Goal: Information Seeking & Learning: Learn about a topic

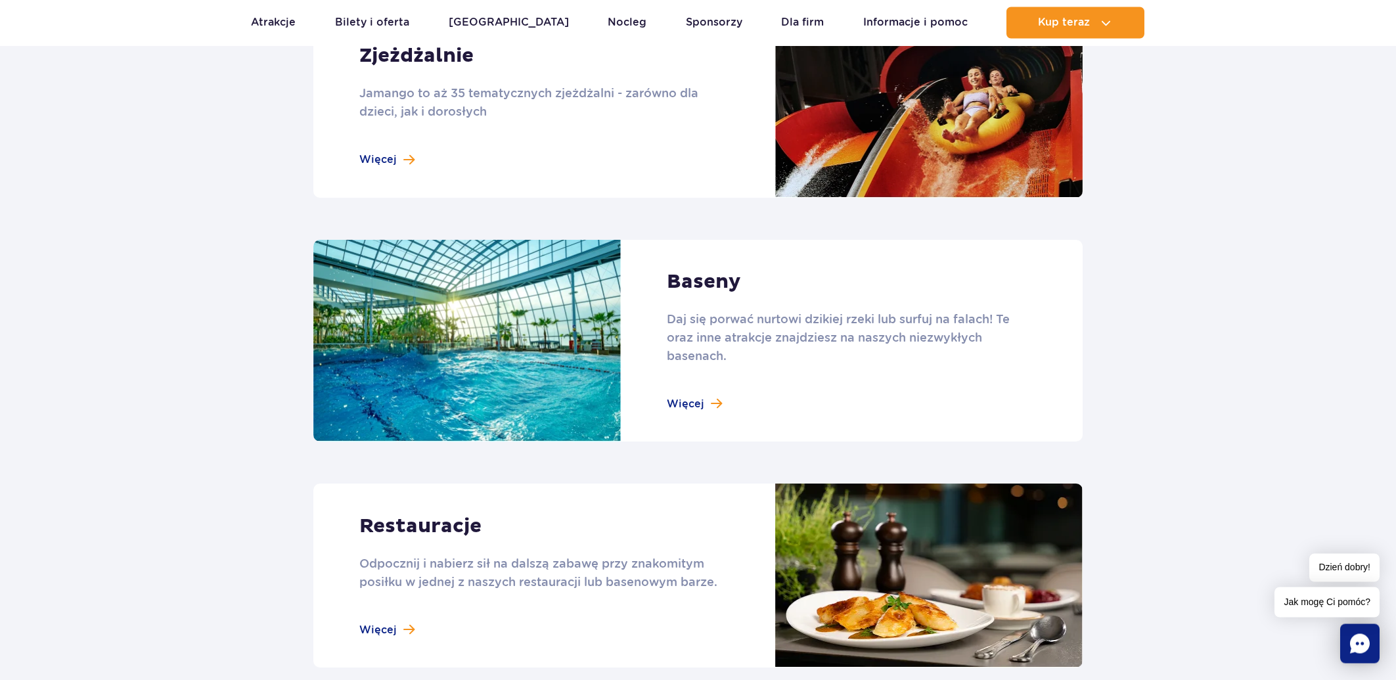
scroll to position [1221, 0]
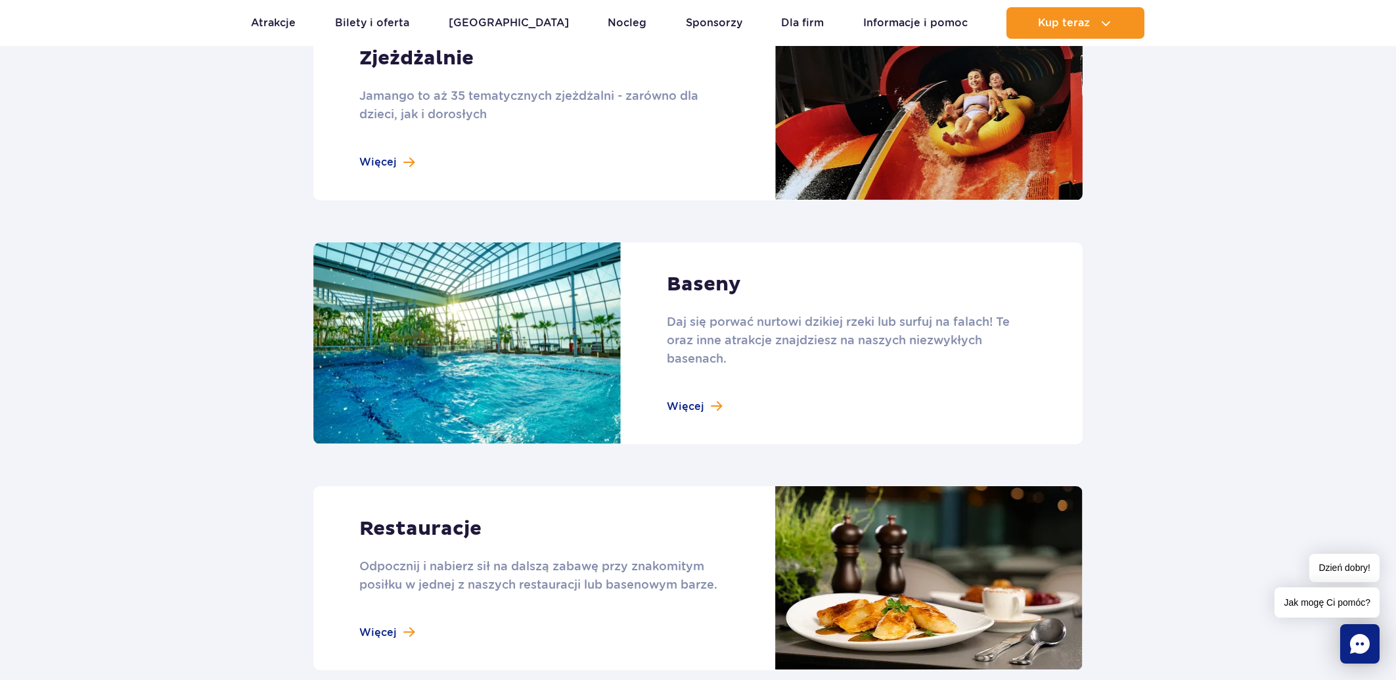
click at [692, 404] on link at bounding box center [697, 343] width 769 height 202
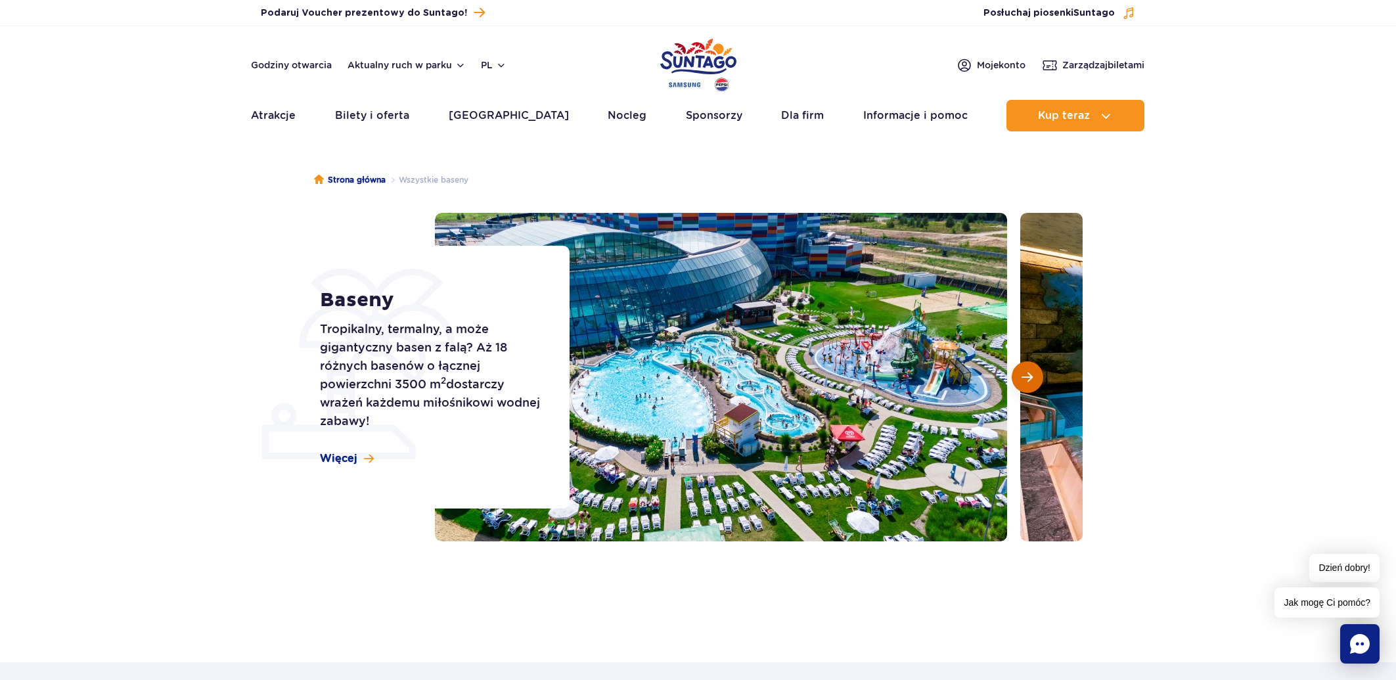
click at [1026, 369] on button "Następny slajd" at bounding box center [1028, 377] width 32 height 32
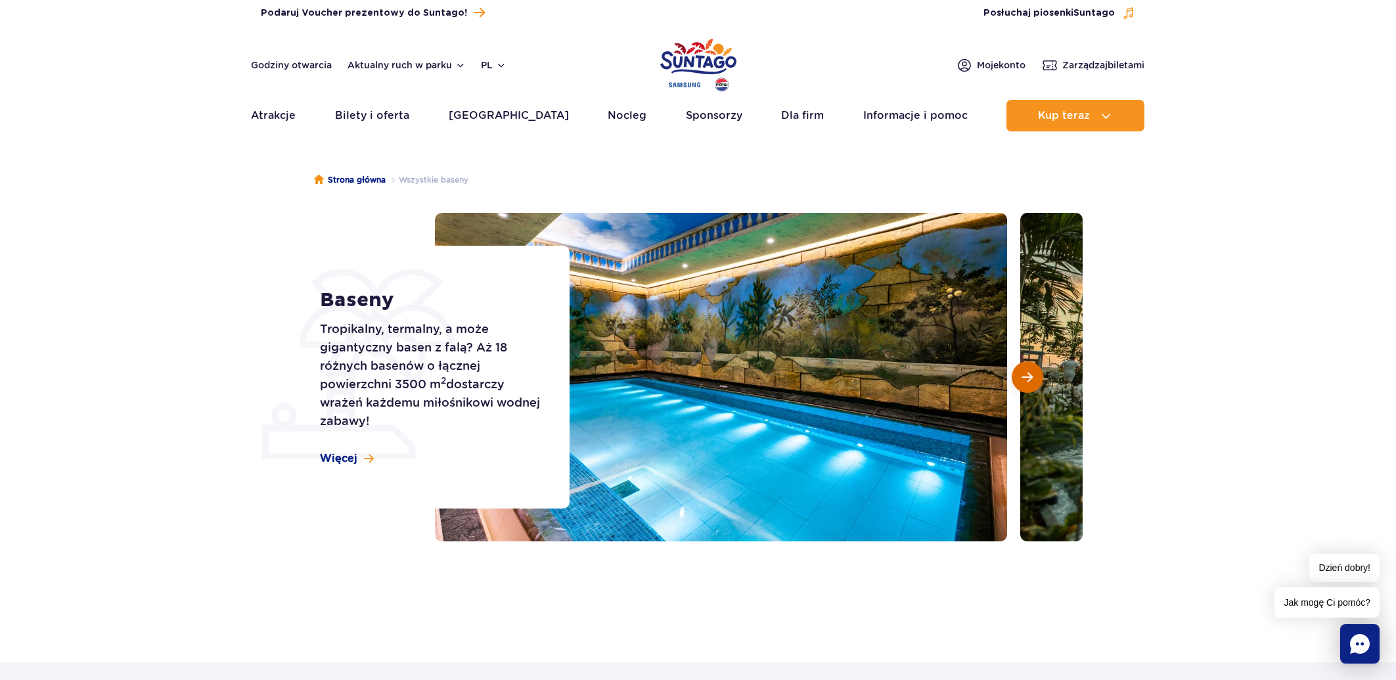
click at [1026, 369] on button "Następny slajd" at bounding box center [1028, 377] width 32 height 32
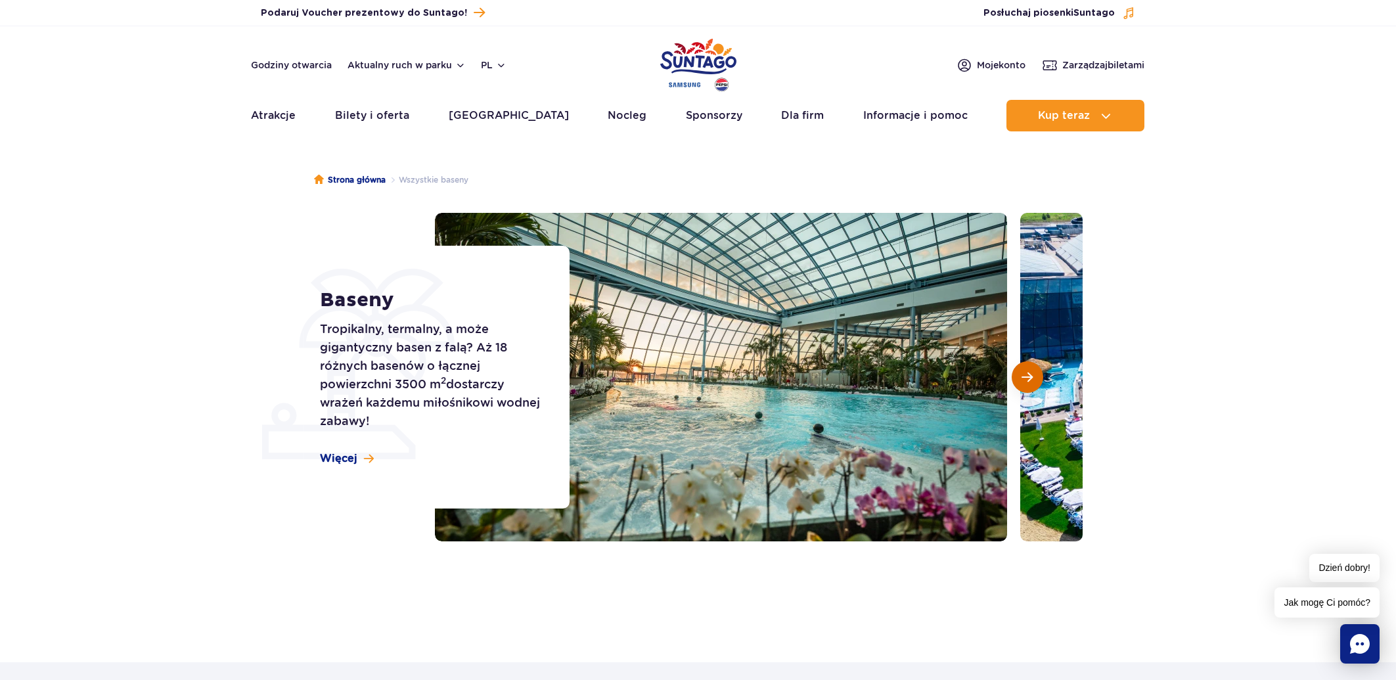
click at [1026, 380] on span "Następny slajd" at bounding box center [1027, 377] width 11 height 12
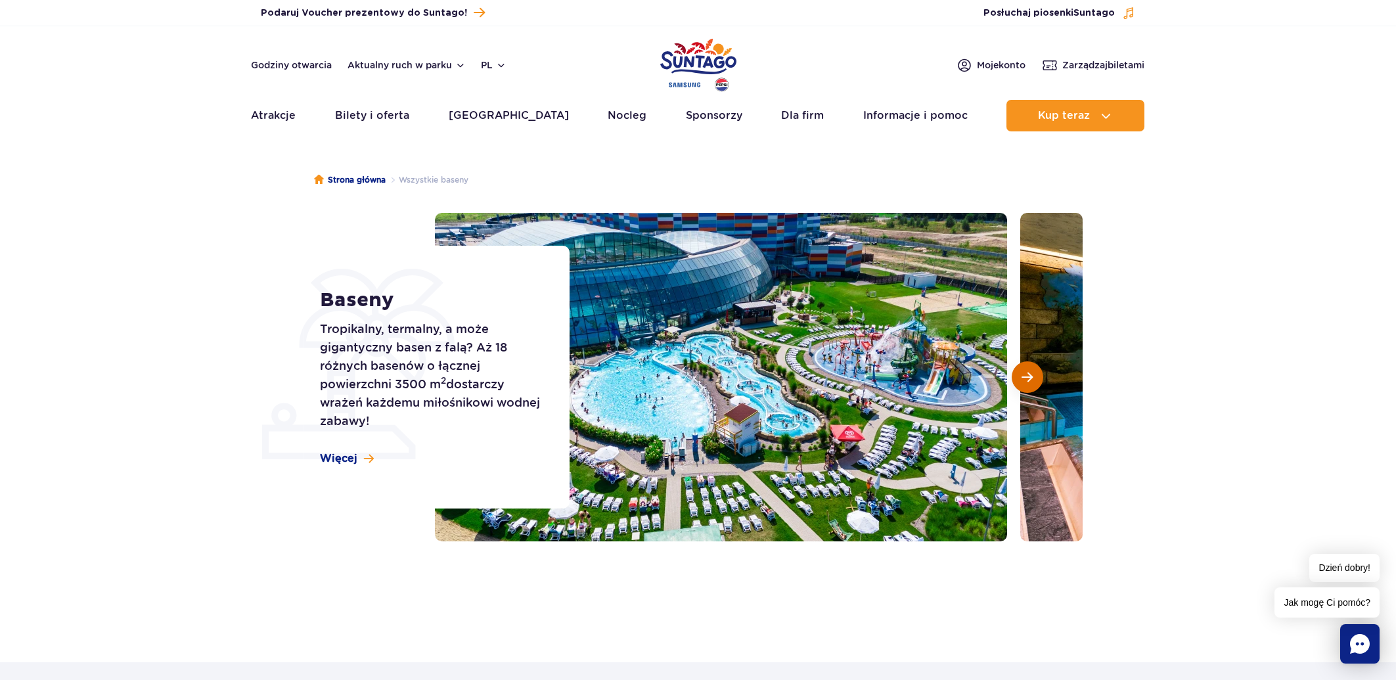
click at [1026, 380] on span "Następny slajd" at bounding box center [1027, 377] width 11 height 12
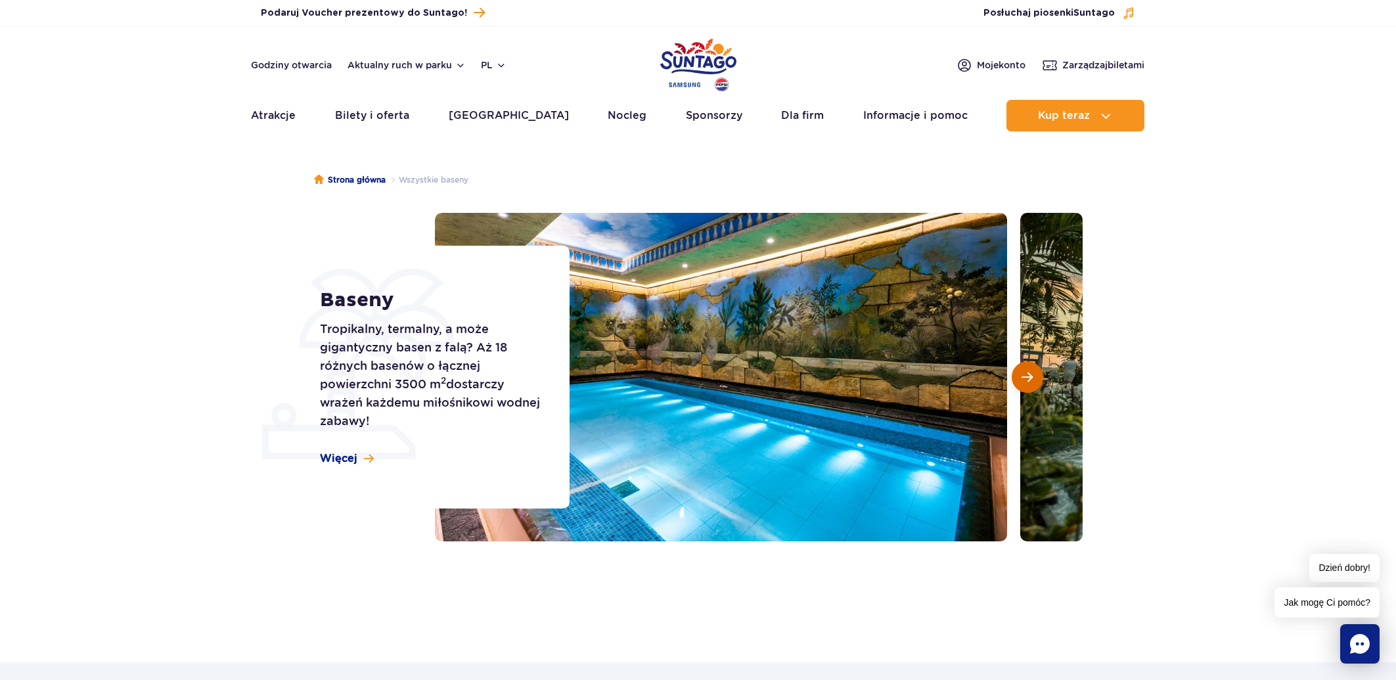
click at [1026, 380] on span "Następny slajd" at bounding box center [1027, 377] width 11 height 12
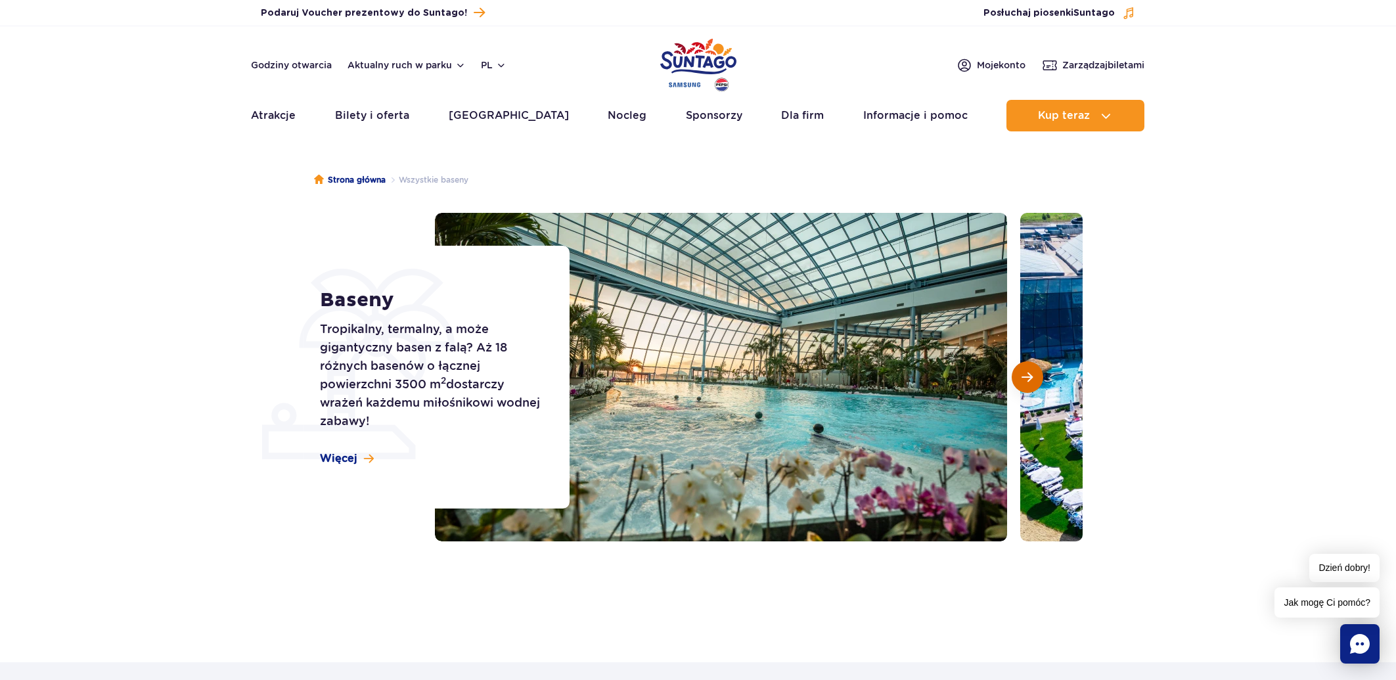
click at [1026, 380] on span "Następny slajd" at bounding box center [1027, 377] width 11 height 12
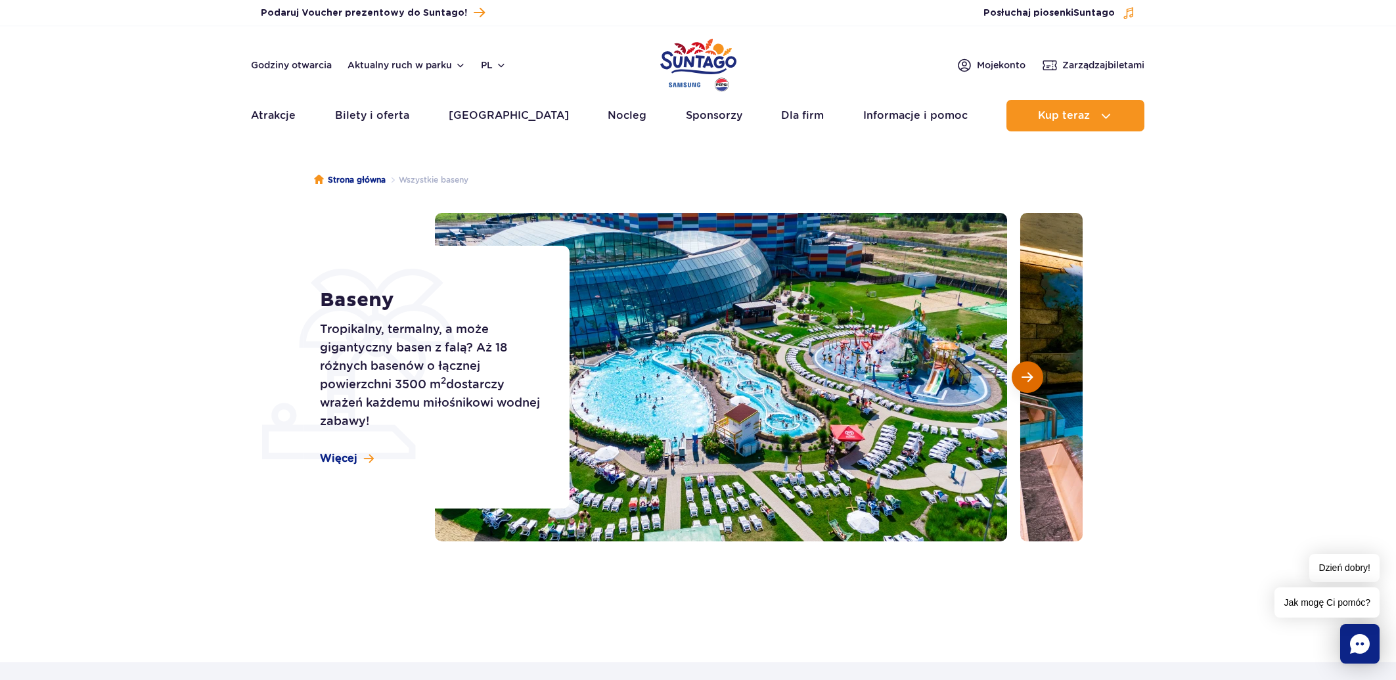
click at [1026, 380] on span "Następny slajd" at bounding box center [1027, 377] width 11 height 12
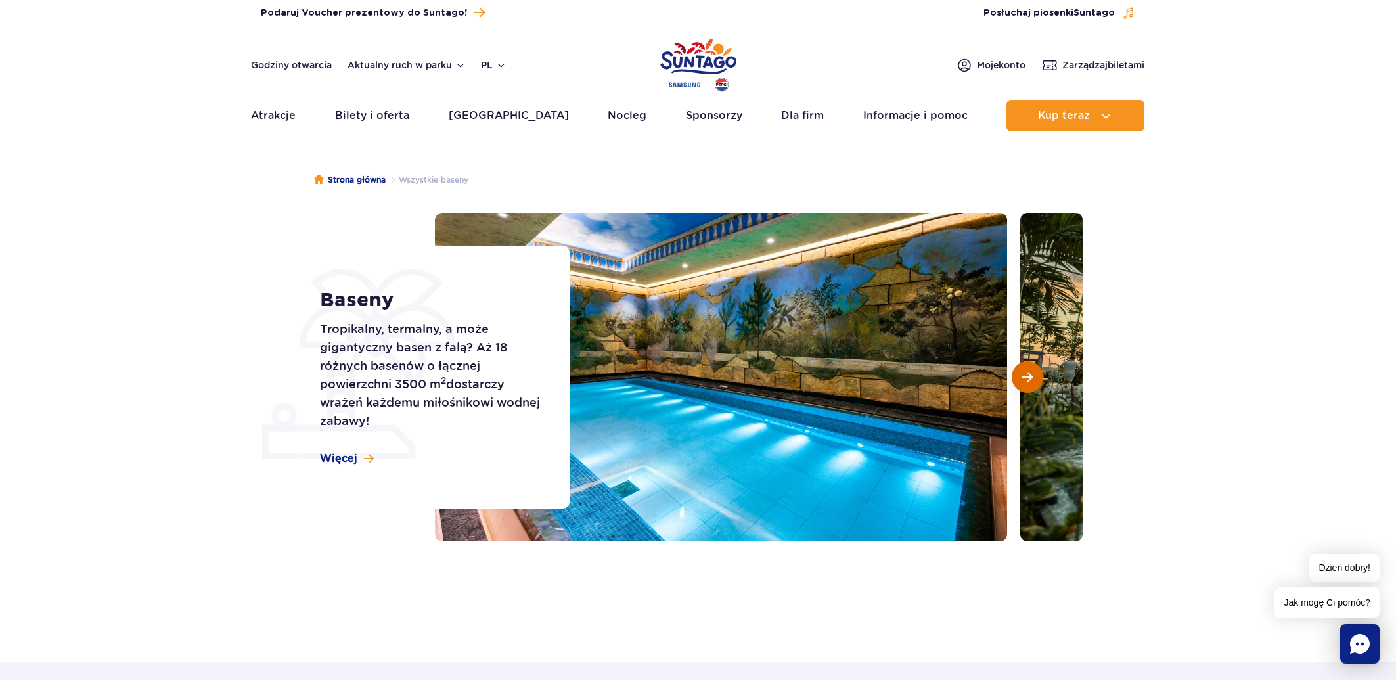
click at [1026, 380] on span "Następny slajd" at bounding box center [1027, 377] width 11 height 12
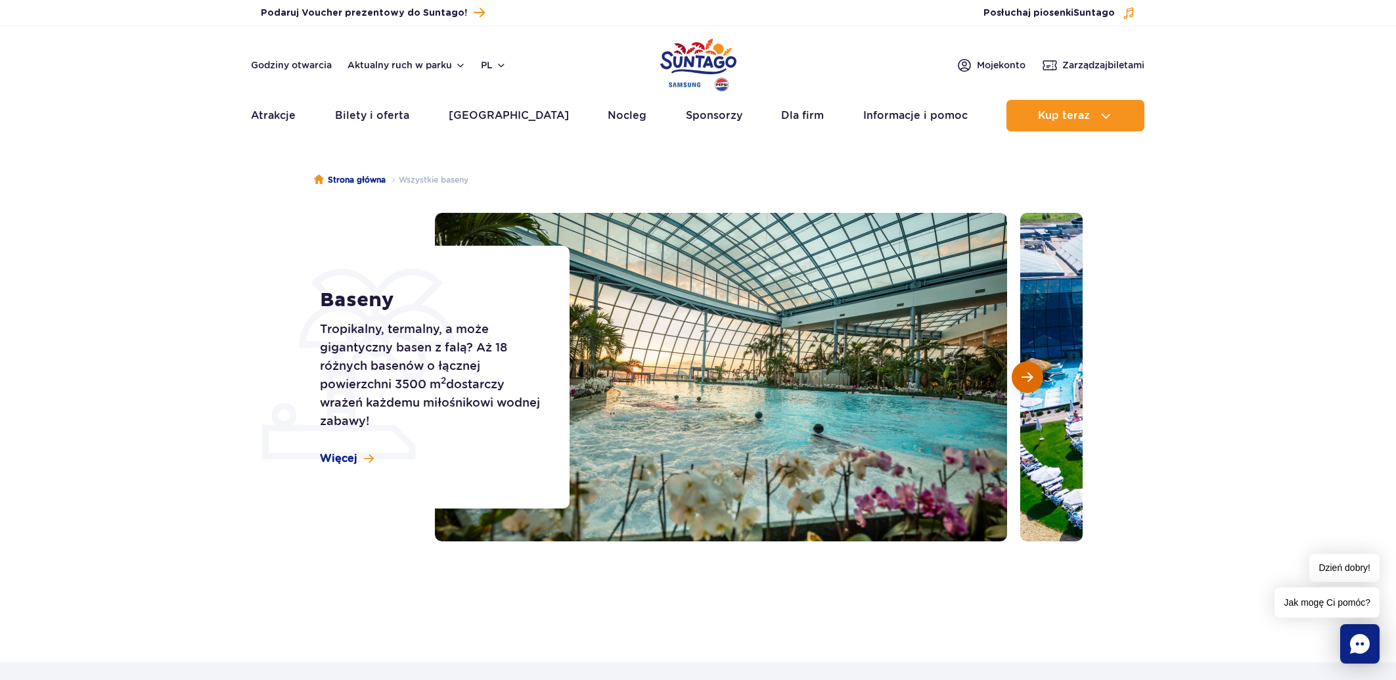
click at [1026, 380] on span "Następny slajd" at bounding box center [1027, 377] width 11 height 12
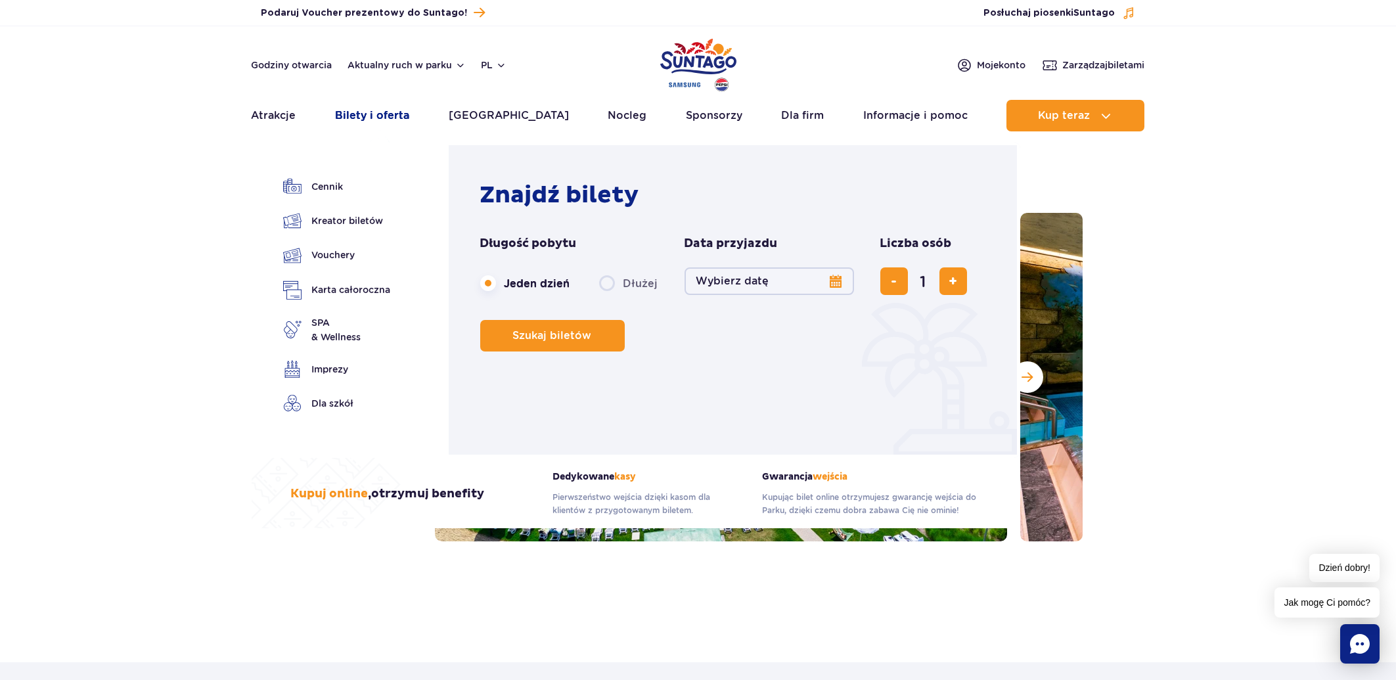
click at [384, 114] on link "Bilety i oferta" at bounding box center [372, 116] width 74 height 32
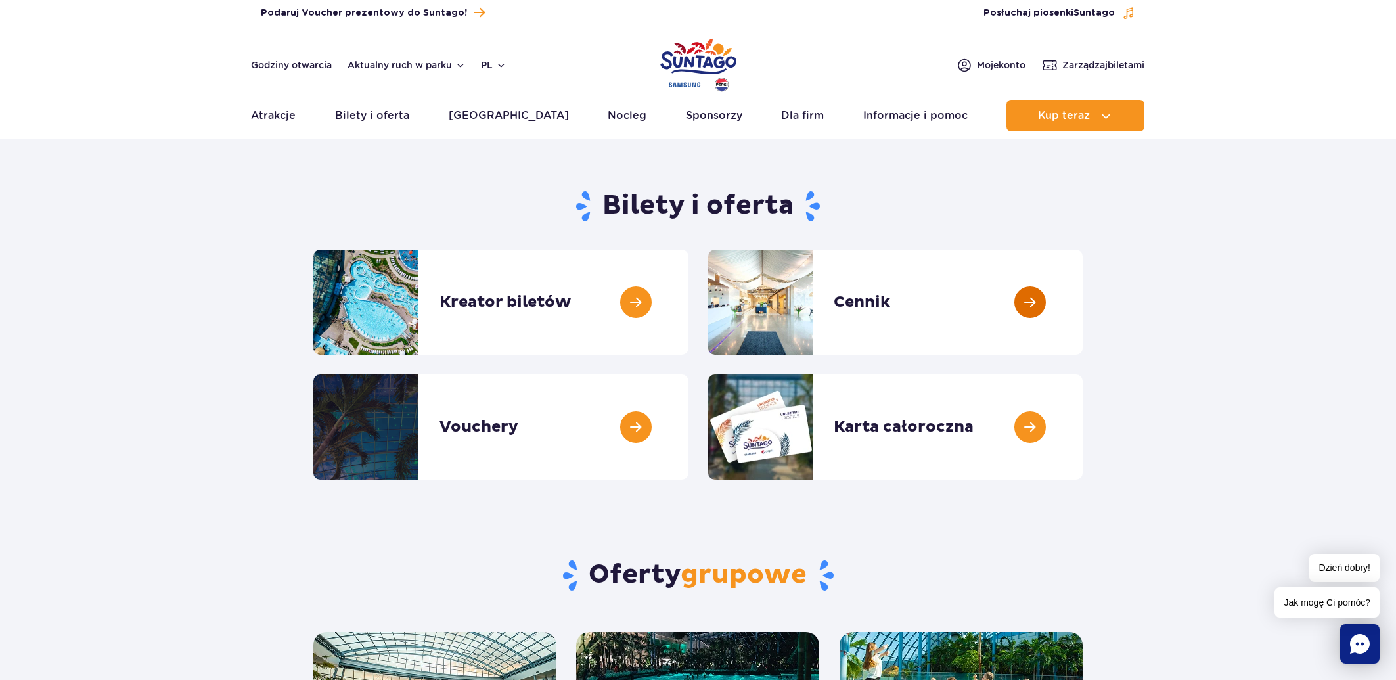
click at [1083, 306] on link at bounding box center [1083, 302] width 0 height 105
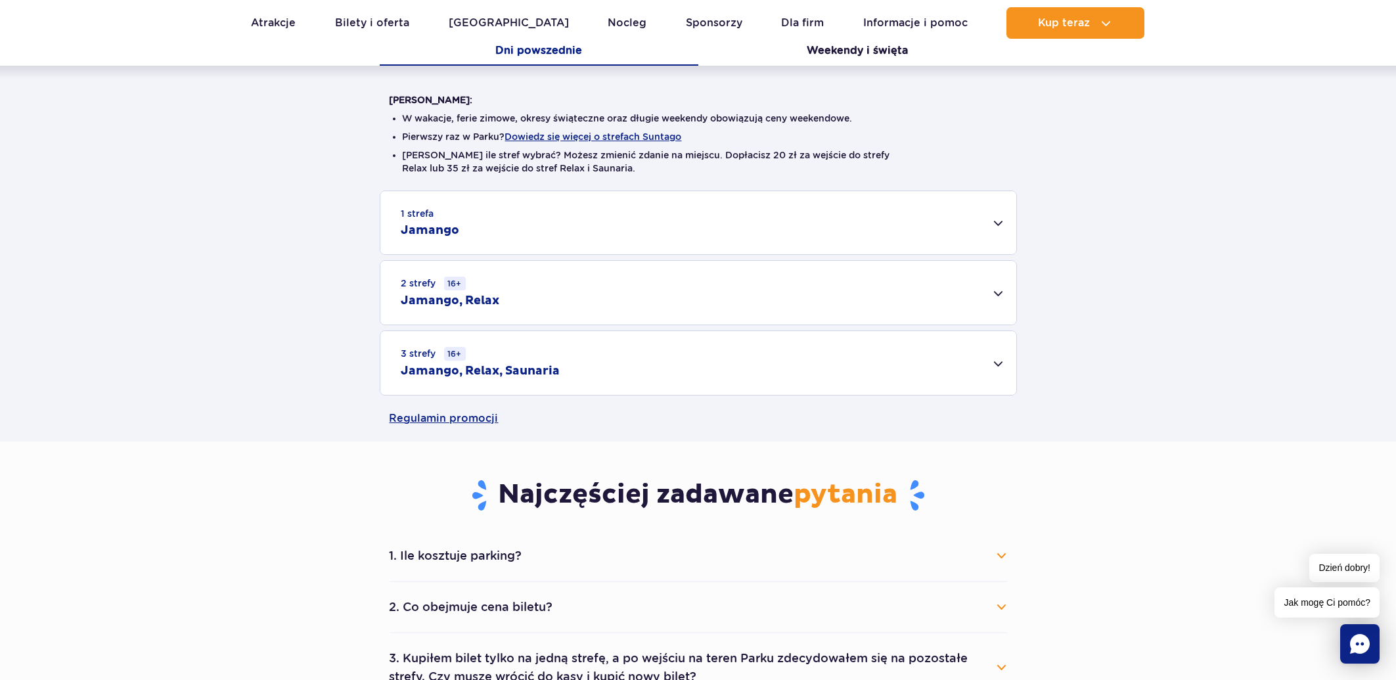
scroll to position [305, 0]
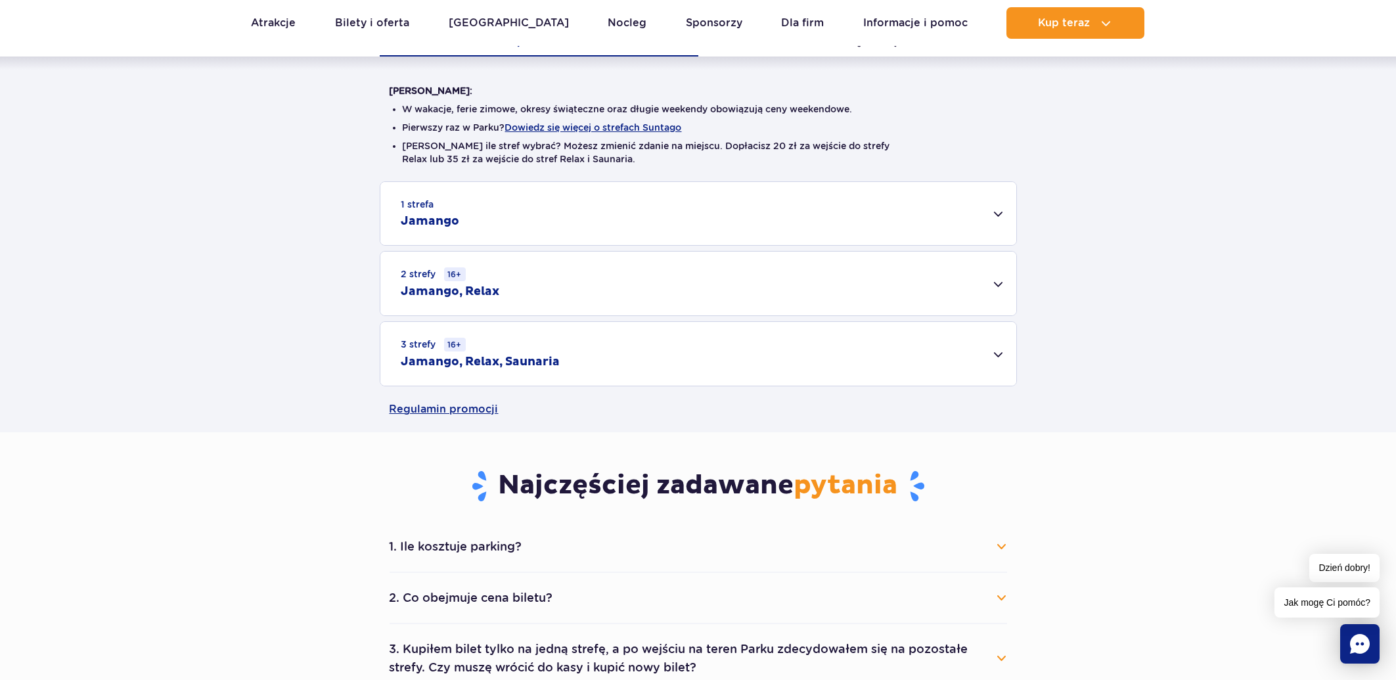
click at [997, 282] on div "2 strefy 16+ Jamango, Relax" at bounding box center [698, 284] width 636 height 64
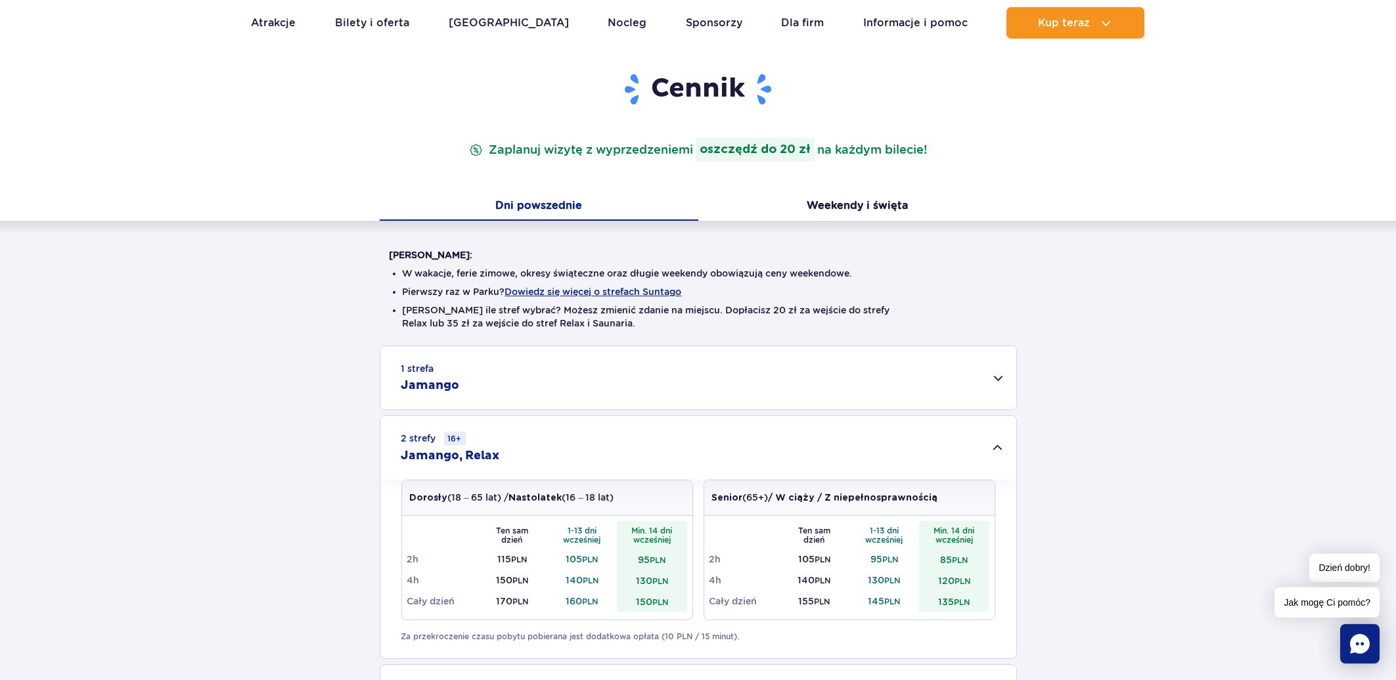
scroll to position [120, 0]
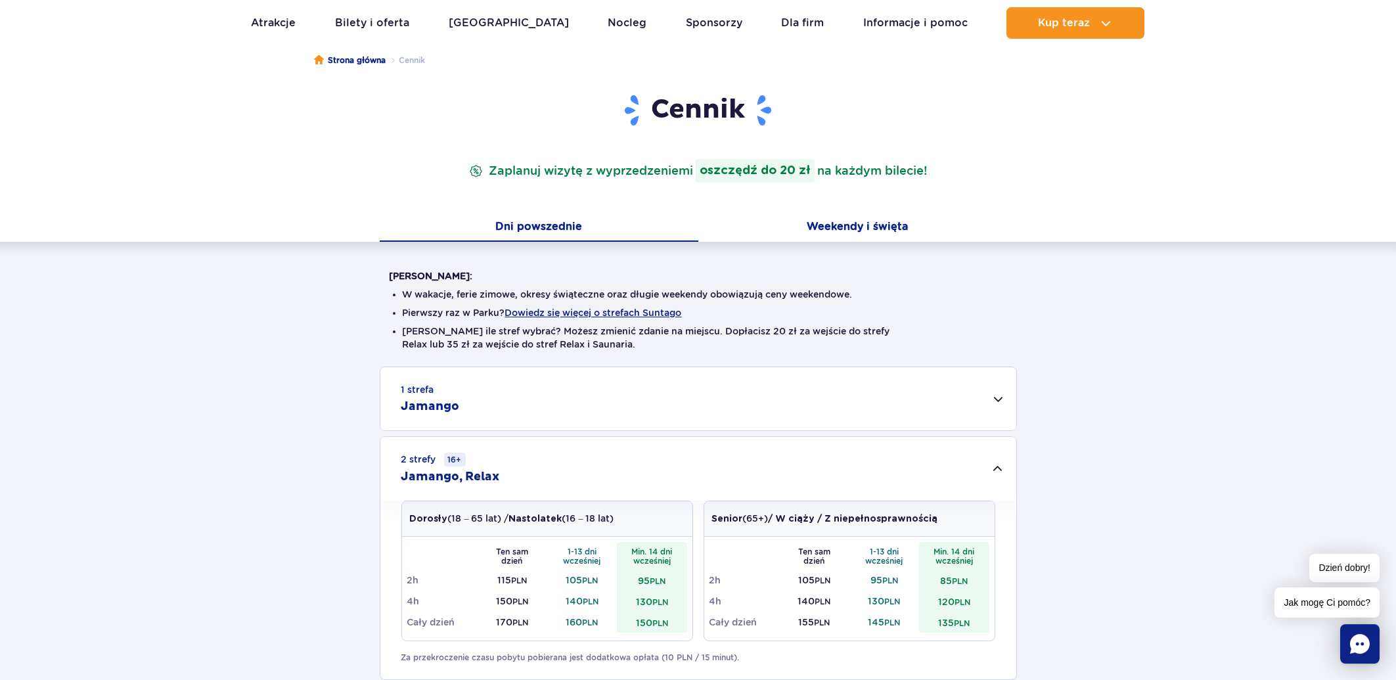
click at [882, 231] on button "Weekendy i święta" at bounding box center [857, 228] width 319 height 28
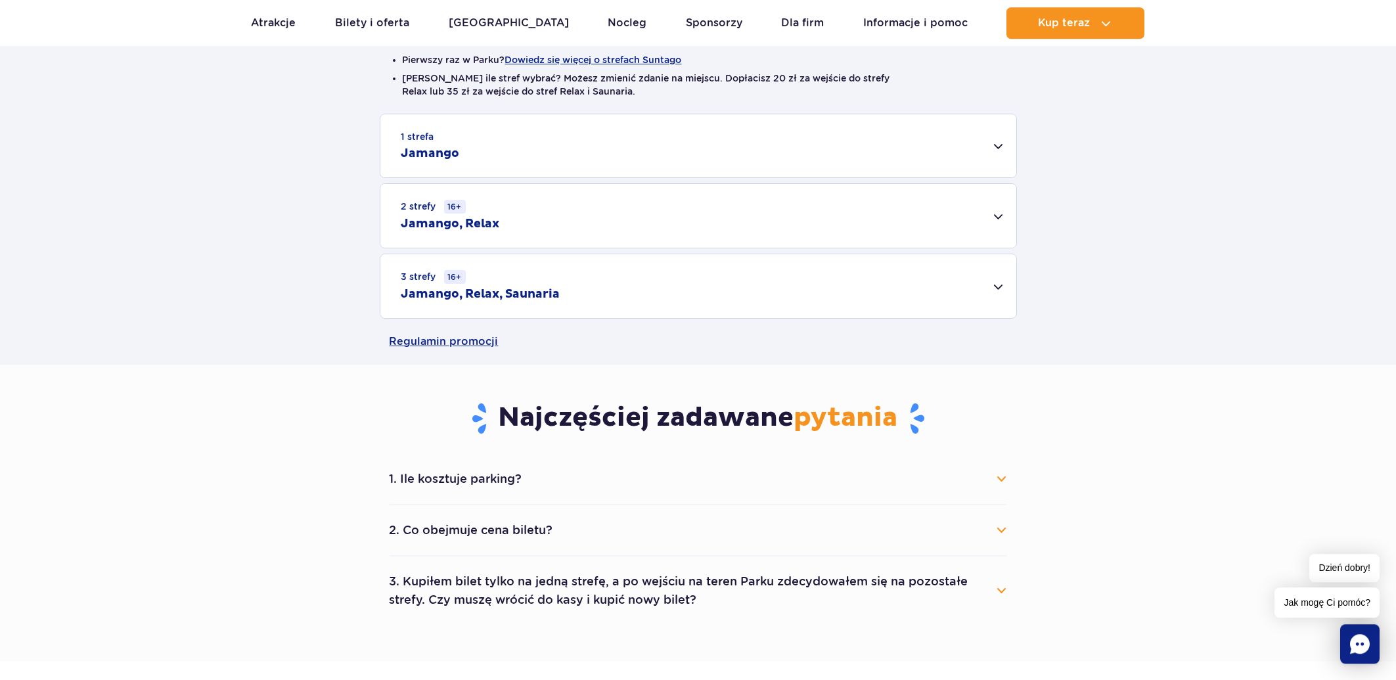
scroll to position [375, 0]
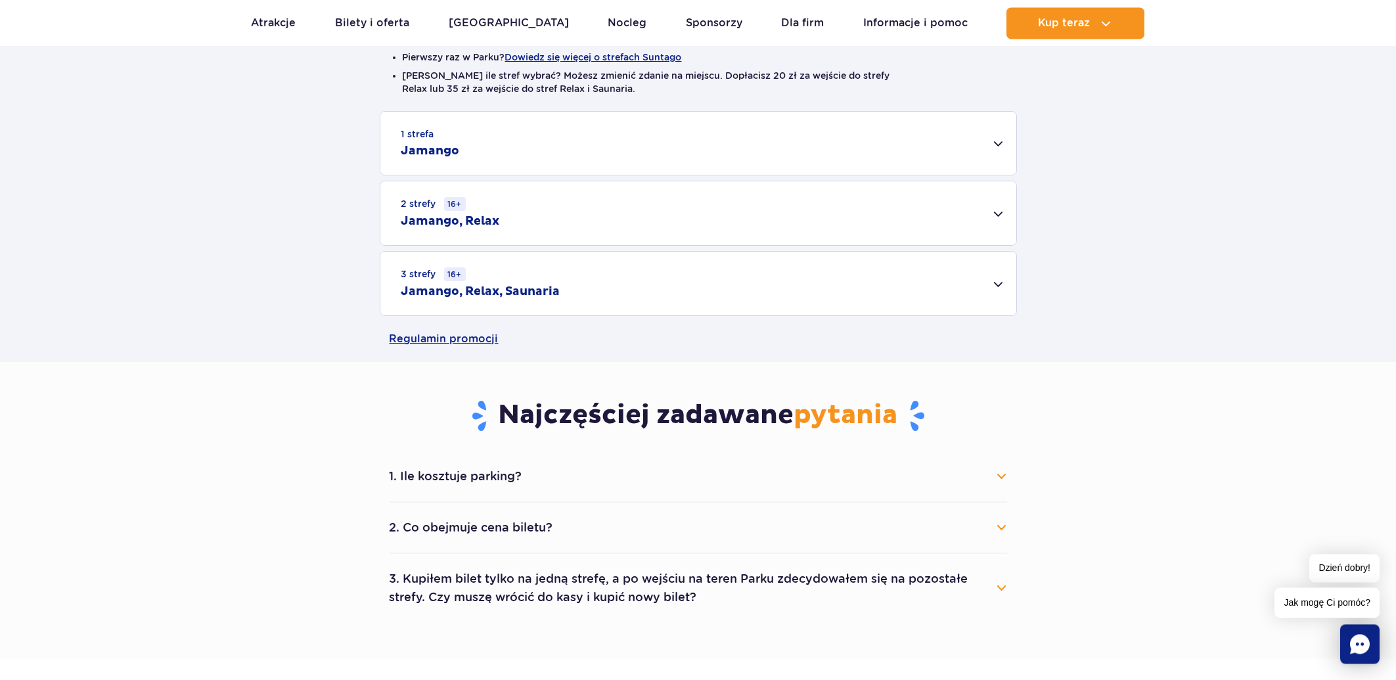
click at [993, 212] on div "2 strefy 16+ Jamango, Relax" at bounding box center [698, 213] width 636 height 64
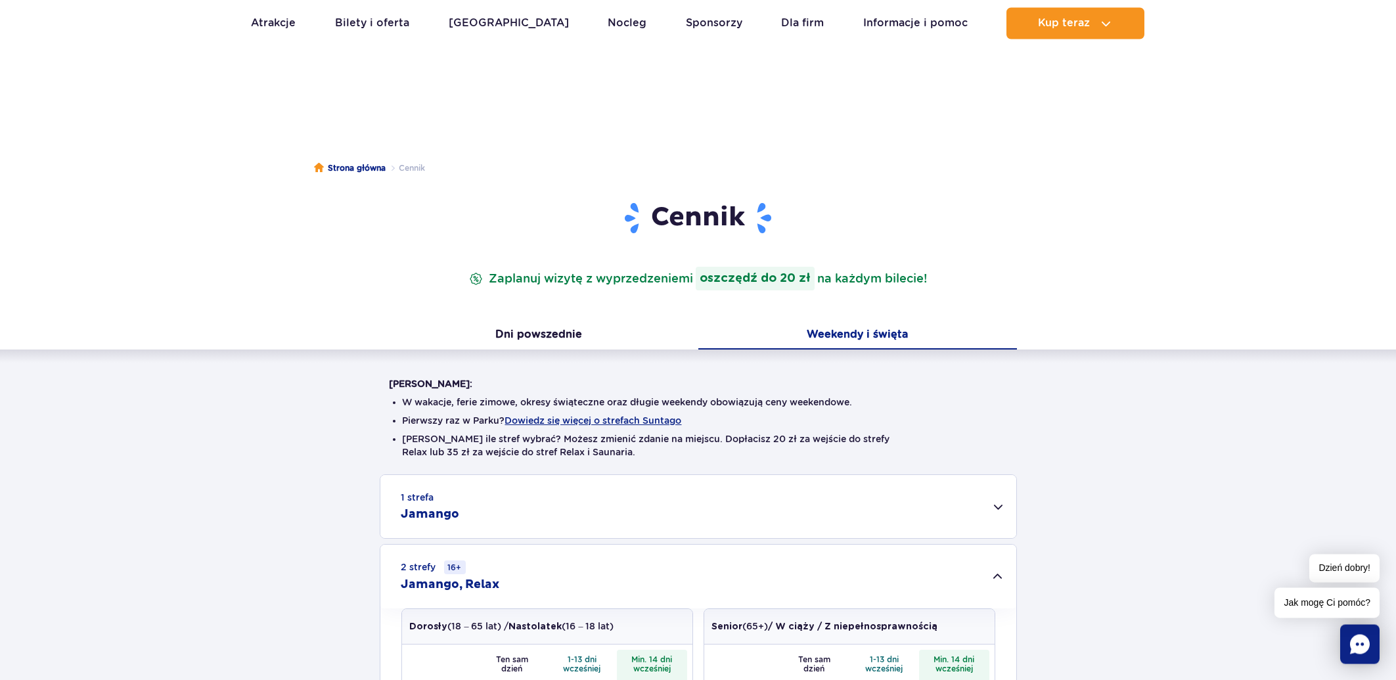
scroll to position [0, 0]
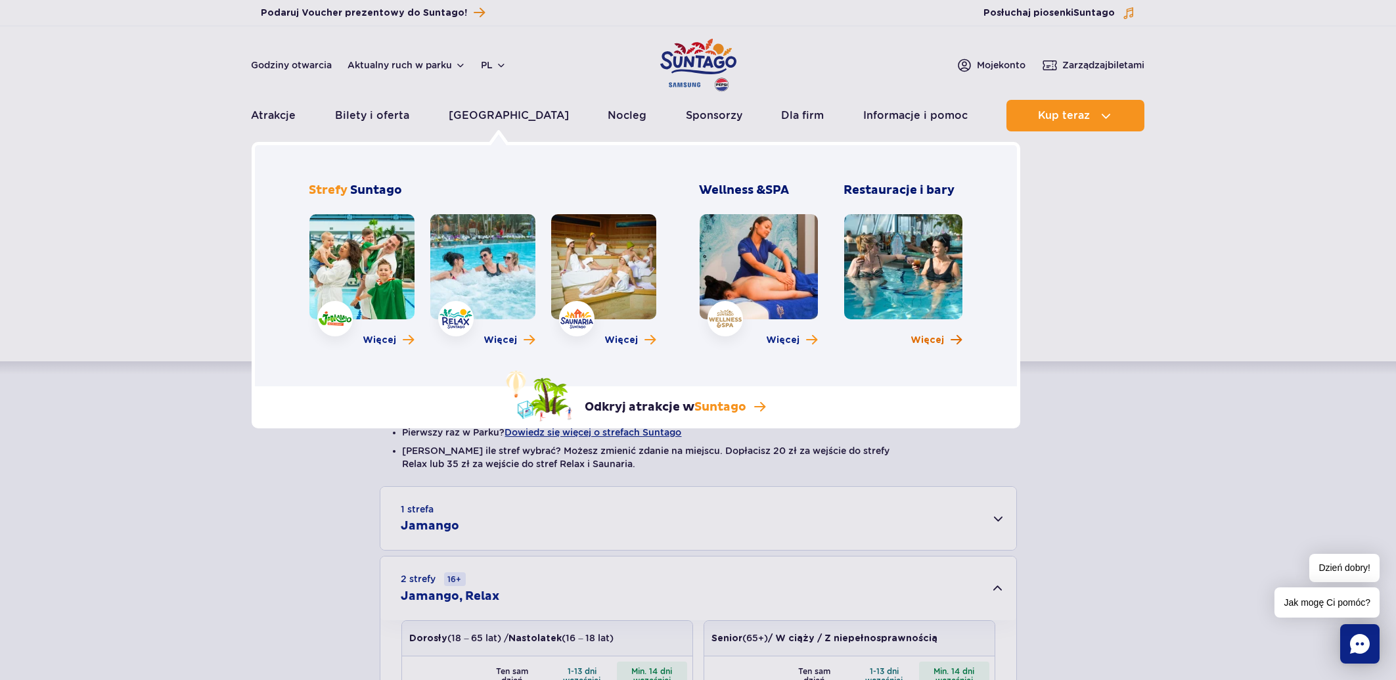
click at [926, 342] on span "Więcej" at bounding box center [928, 340] width 34 height 13
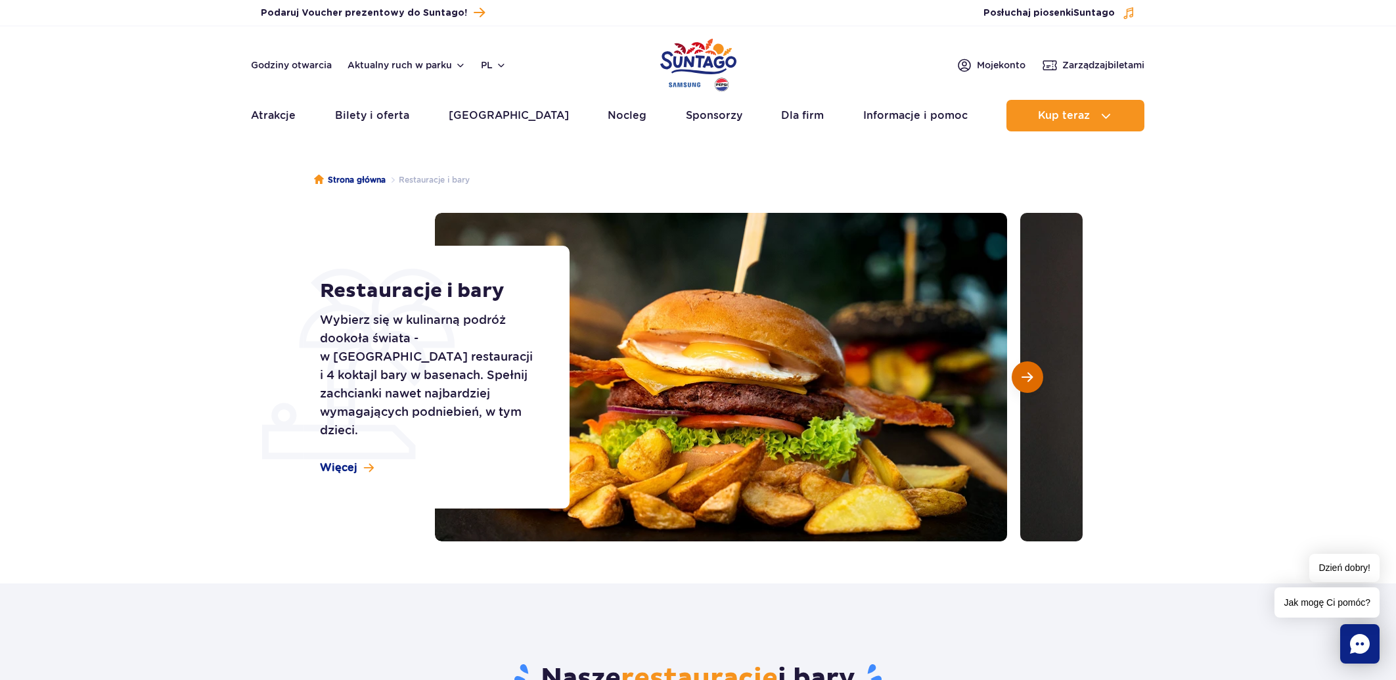
click at [1028, 382] on span "Następny slajd" at bounding box center [1027, 377] width 11 height 12
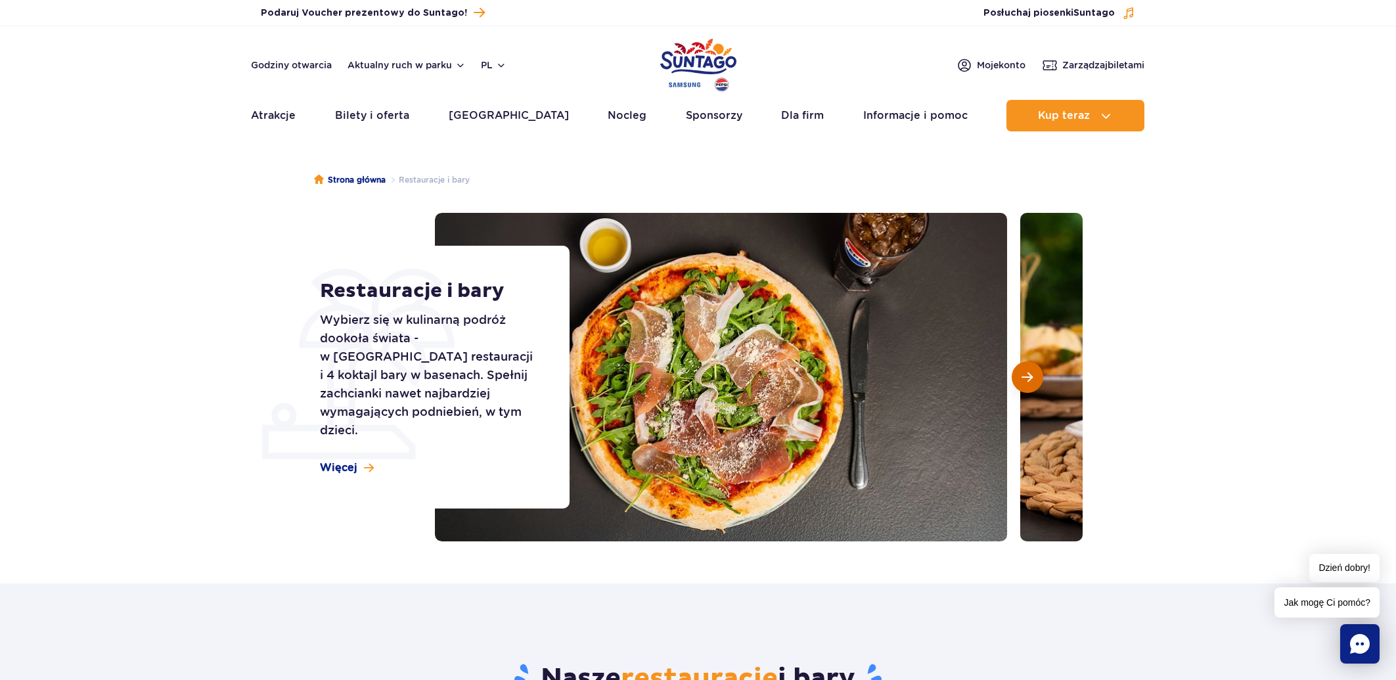
click at [1028, 382] on span "Następny slajd" at bounding box center [1027, 377] width 11 height 12
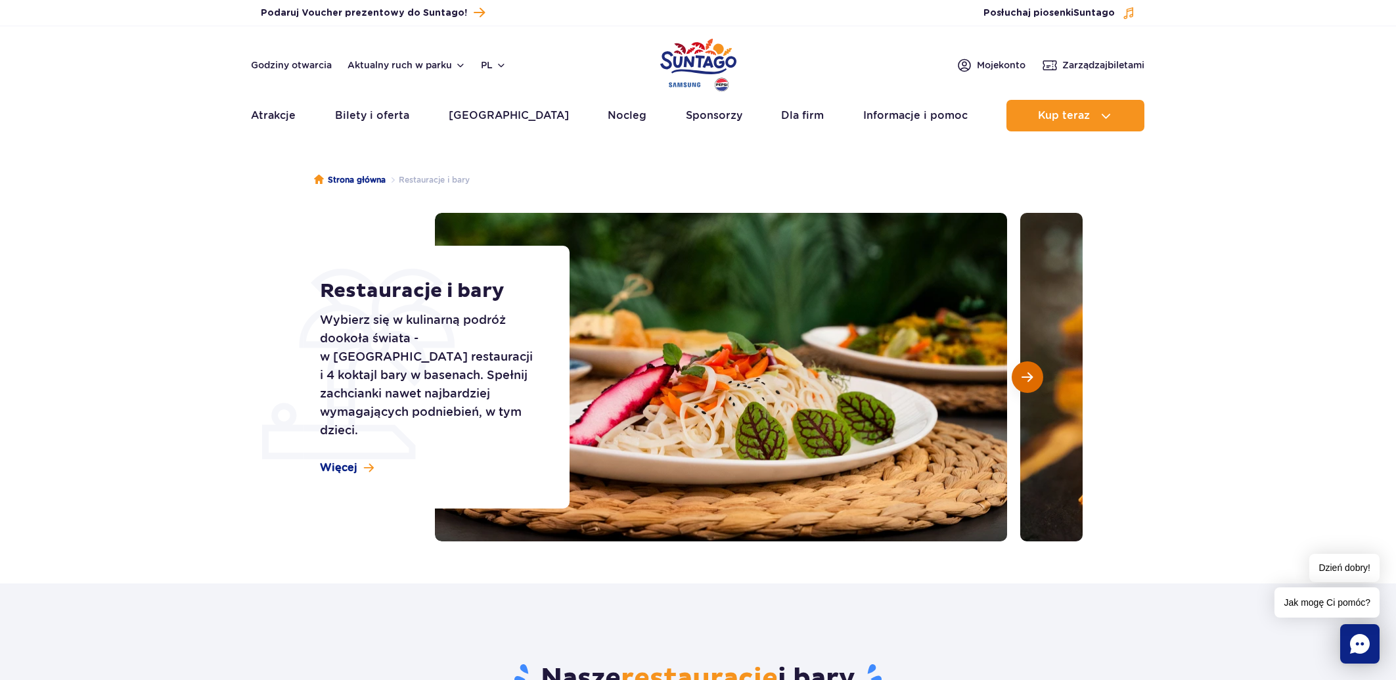
click at [1028, 382] on span "Następny slajd" at bounding box center [1027, 377] width 11 height 12
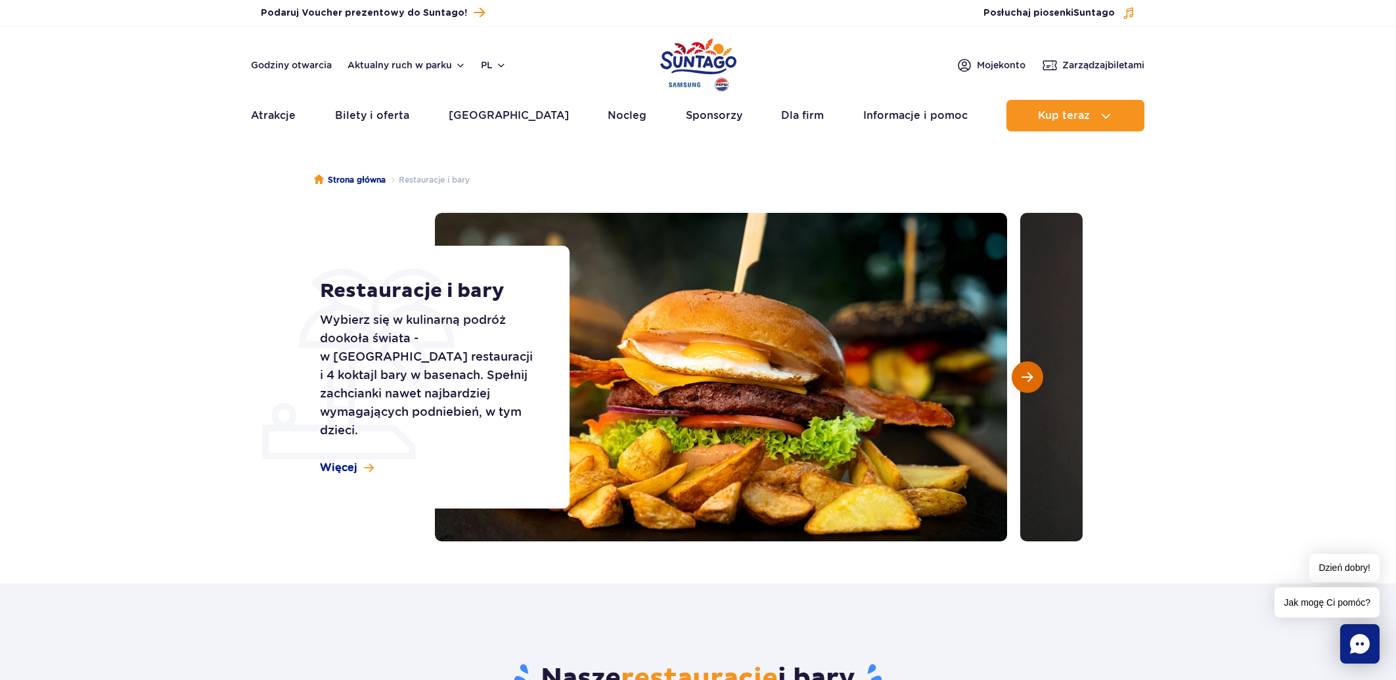
click at [1028, 382] on span "Następny slajd" at bounding box center [1027, 377] width 11 height 12
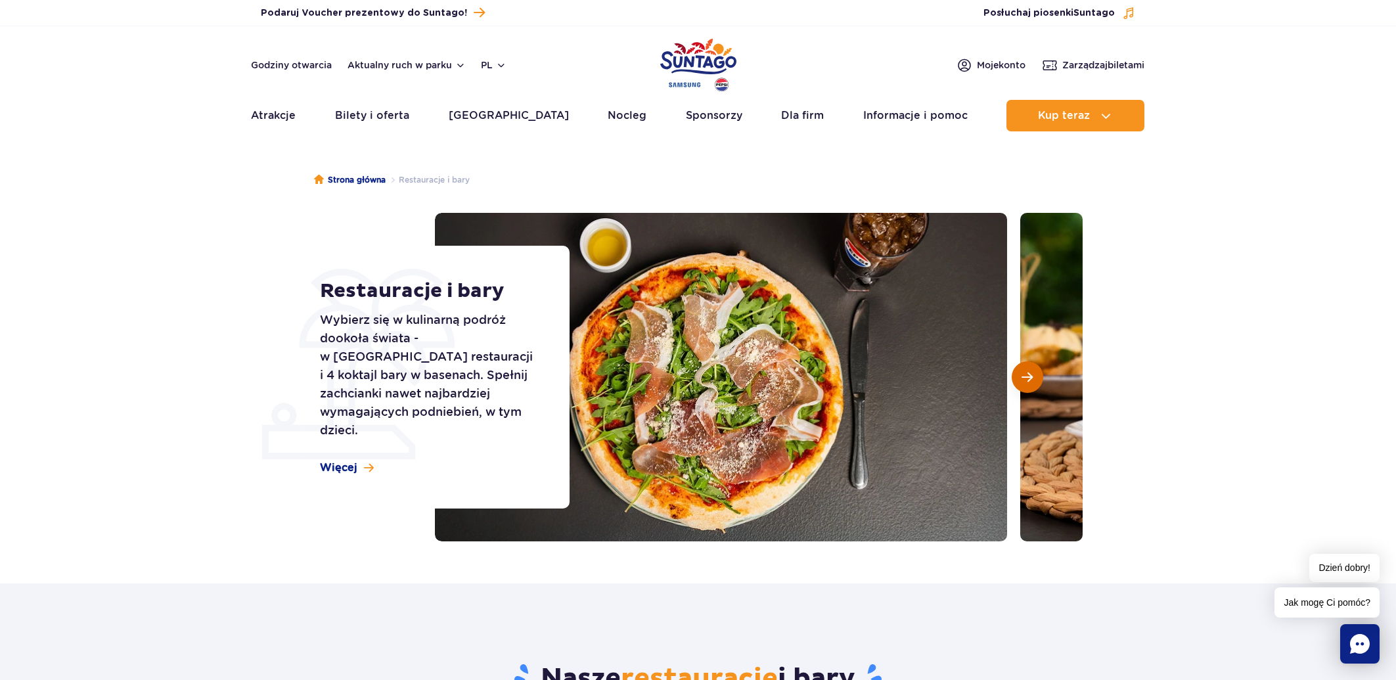
click at [1028, 382] on span "Następny slajd" at bounding box center [1027, 377] width 11 height 12
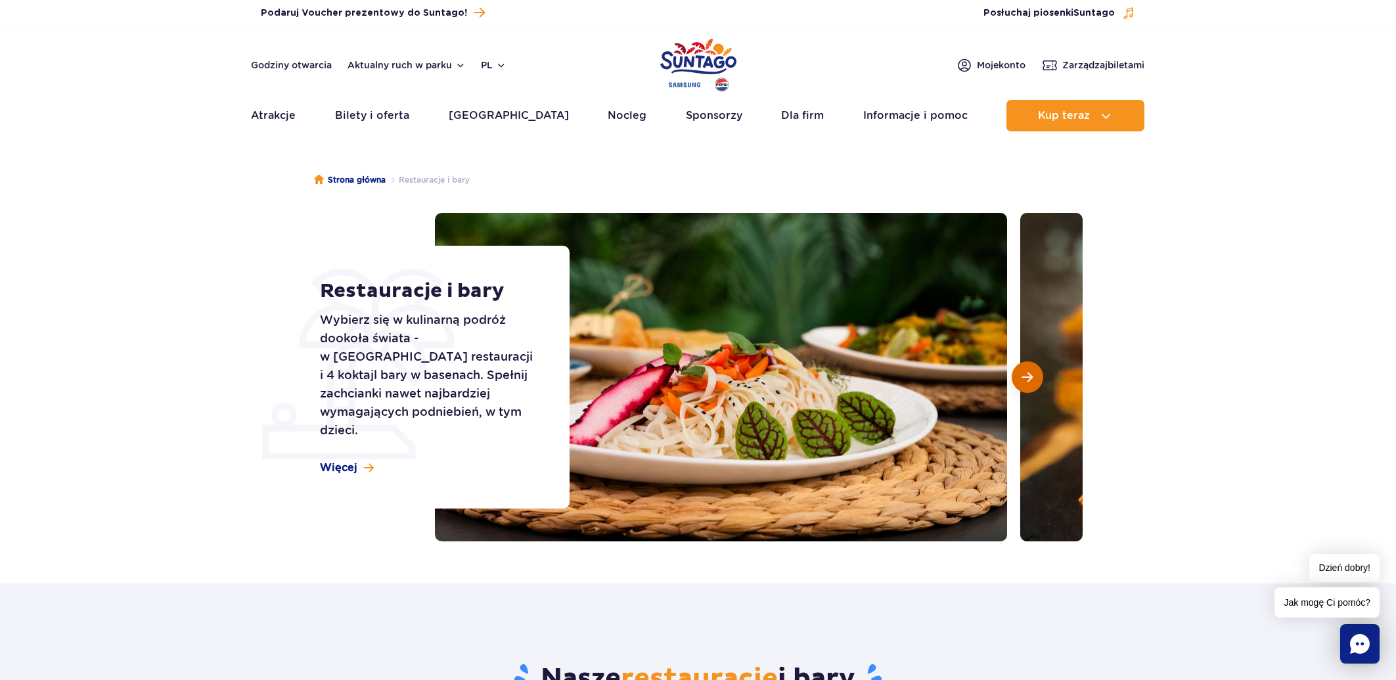
click at [1028, 382] on span "Następny slajd" at bounding box center [1027, 377] width 11 height 12
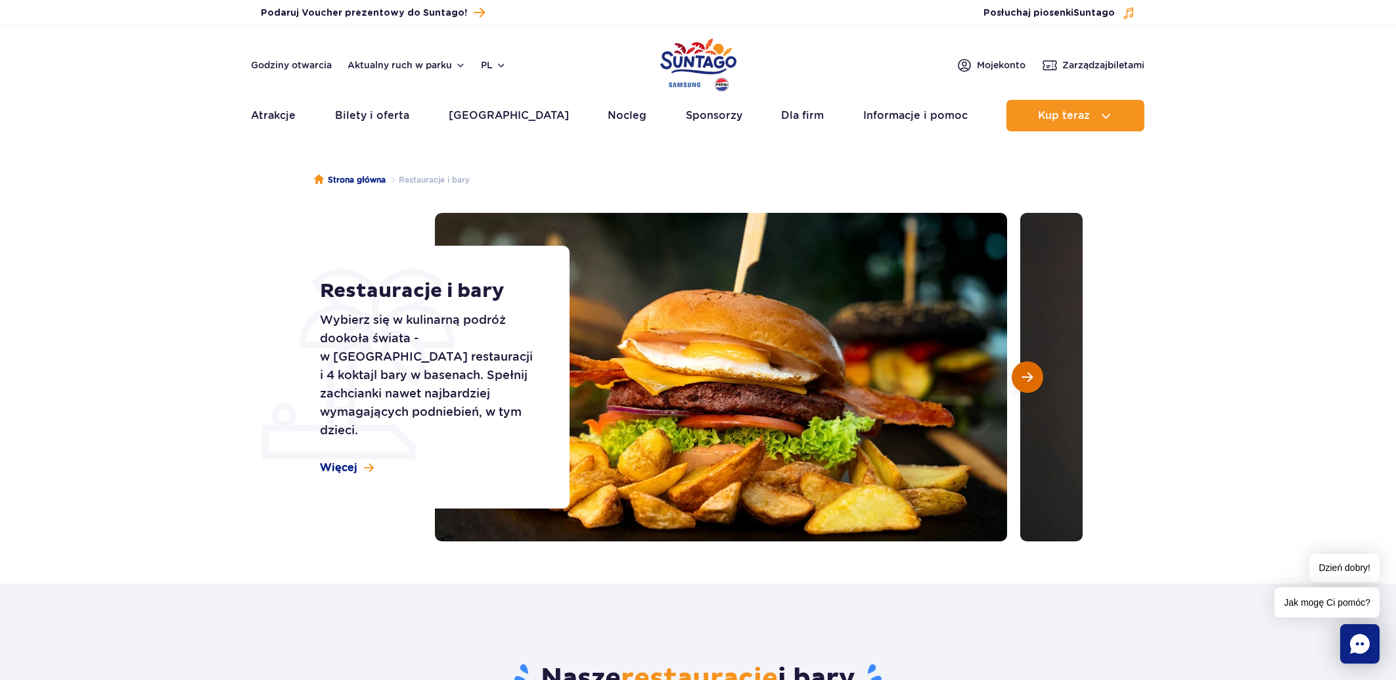
click at [1028, 382] on span "Następny slajd" at bounding box center [1027, 377] width 11 height 12
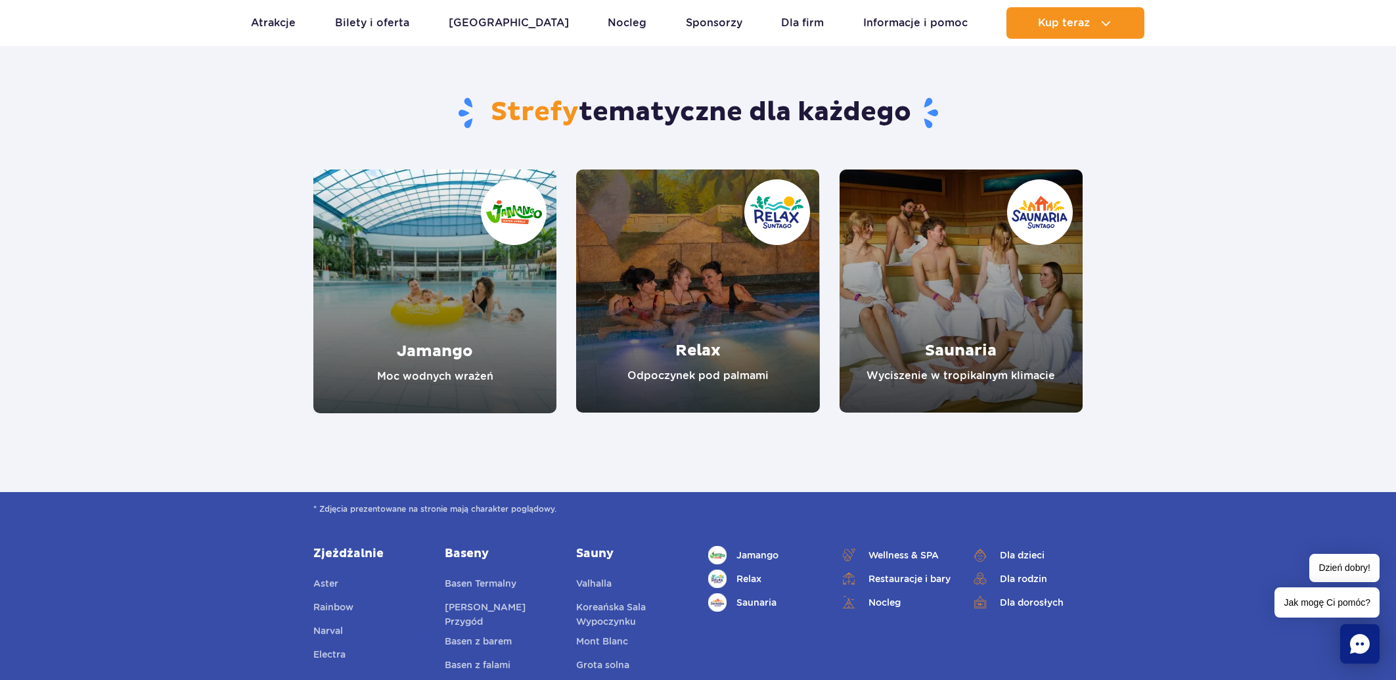
scroll to position [2253, 0]
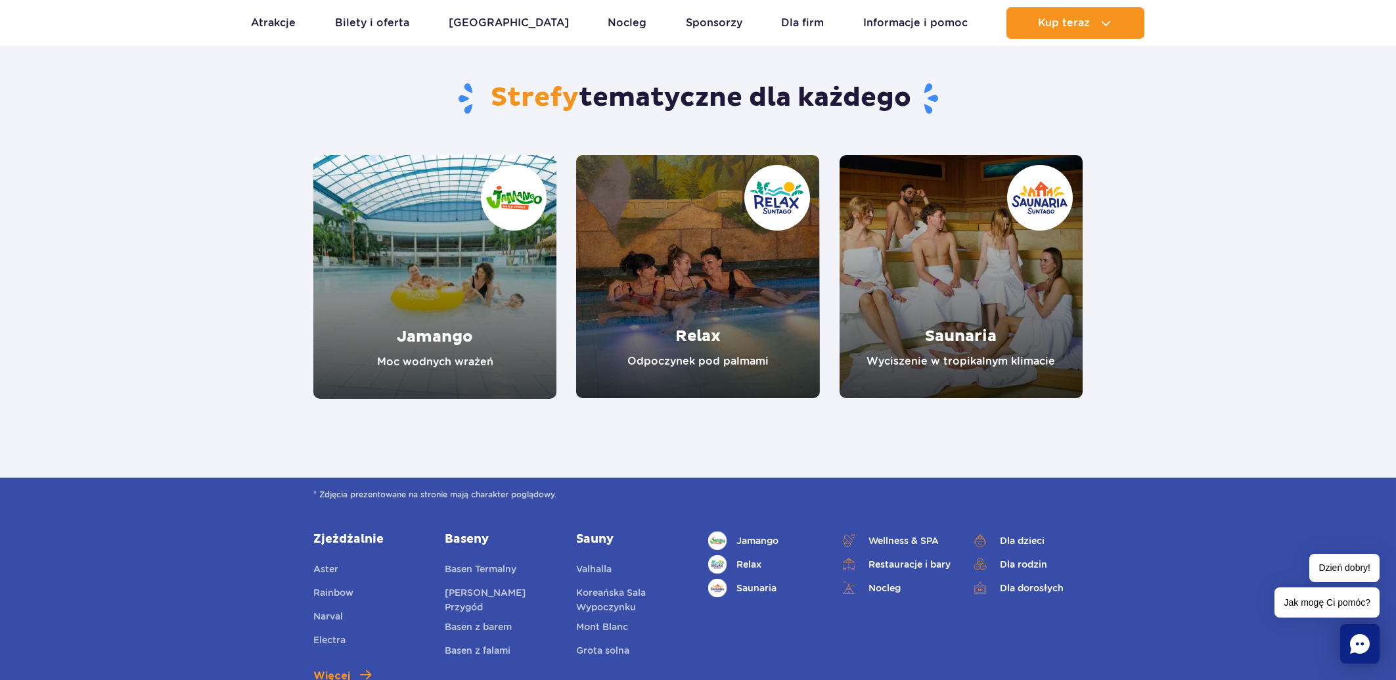
click at [704, 337] on link "Relax" at bounding box center [697, 276] width 243 height 243
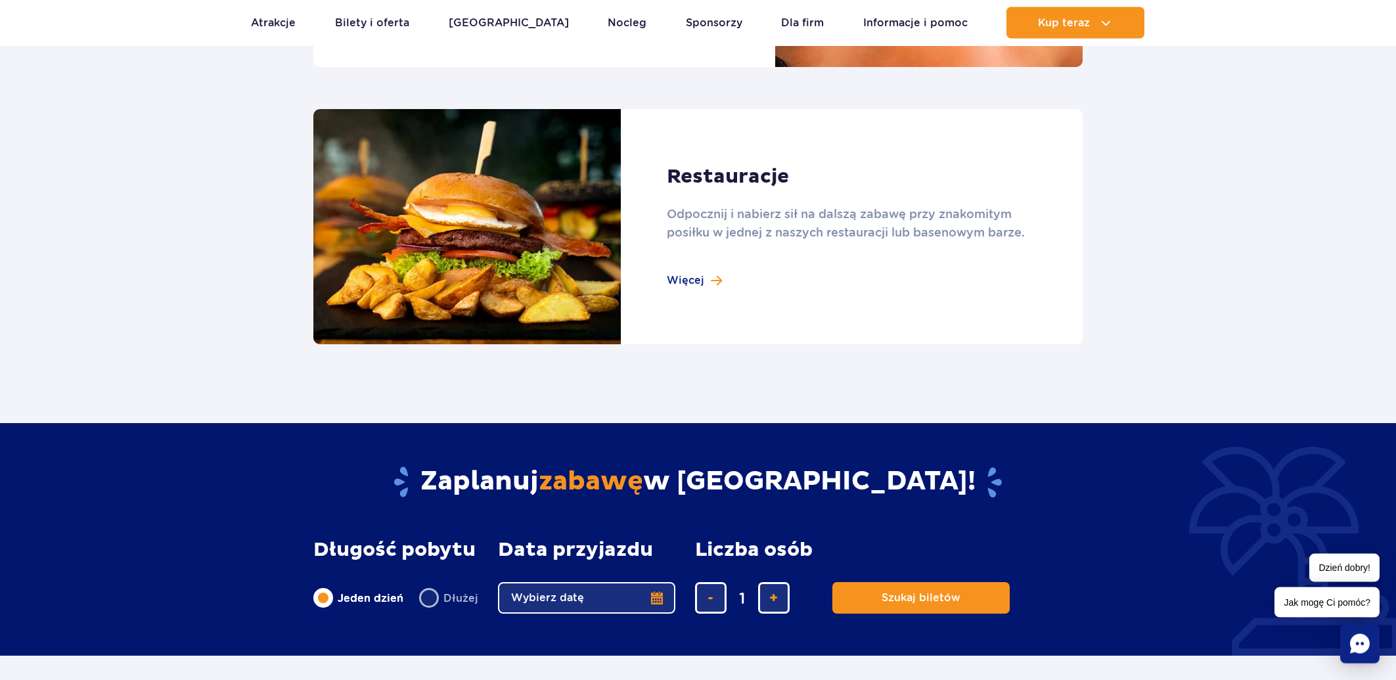
scroll to position [1409, 0]
